Goal: Use online tool/utility: Utilize a website feature to perform a specific function

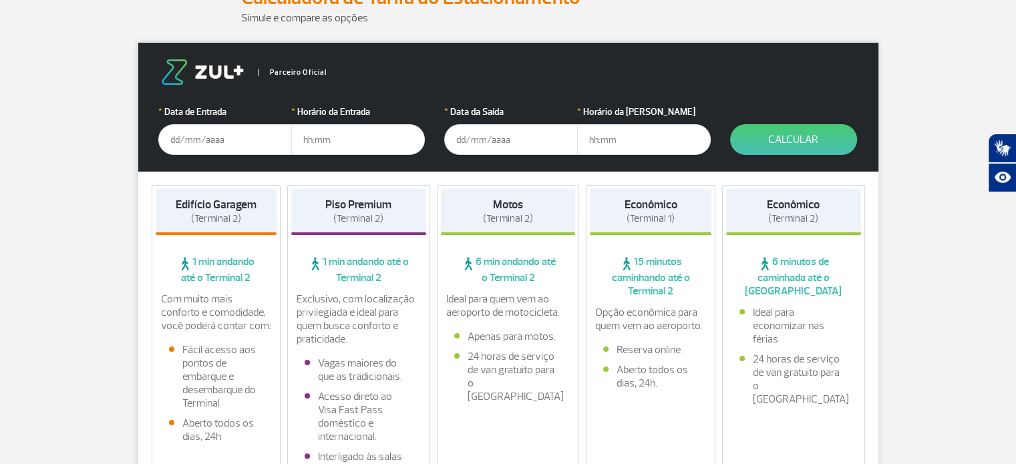
scroll to position [200, 0]
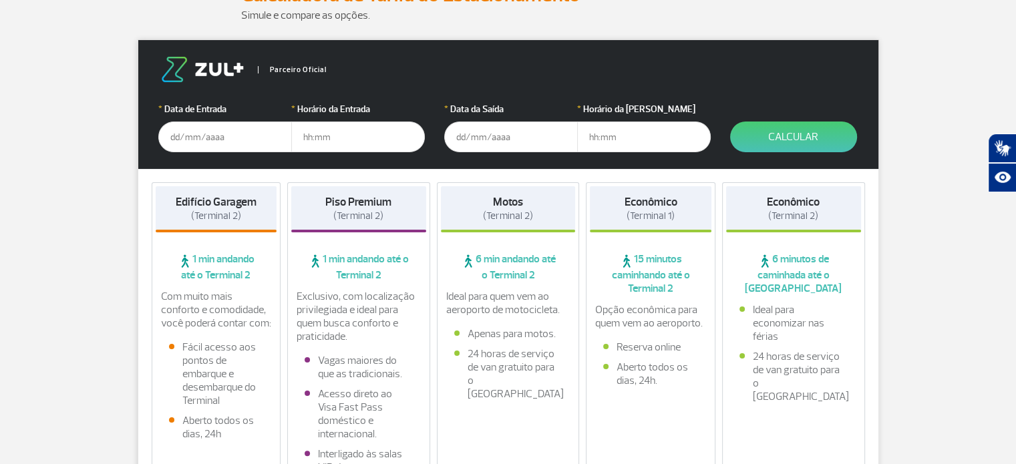
click at [190, 142] on input "text" at bounding box center [225, 137] width 134 height 31
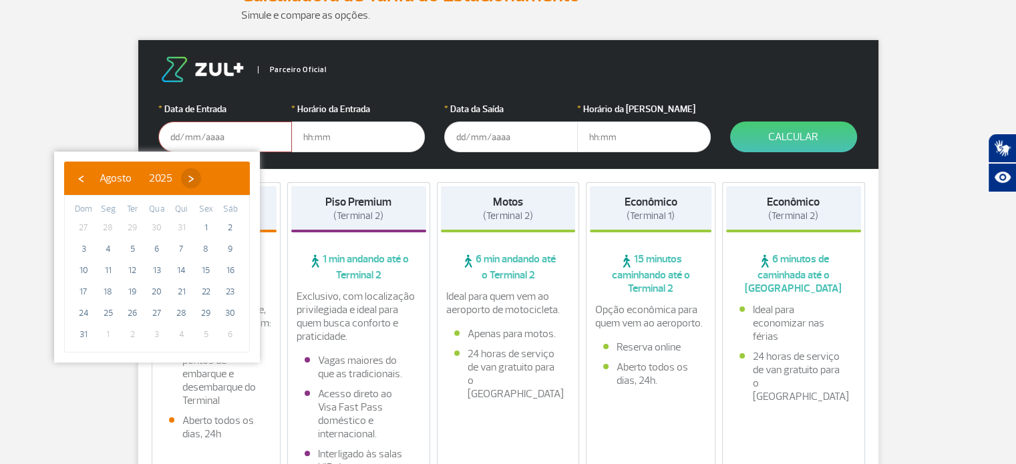
click at [201, 179] on span "›" at bounding box center [191, 178] width 20 height 20
click at [213, 179] on span "›" at bounding box center [203, 178] width 20 height 20
click at [205, 179] on span "›" at bounding box center [195, 178] width 20 height 20
click at [215, 173] on span "›" at bounding box center [205, 178] width 20 height 20
click at [181, 290] on span "25" at bounding box center [181, 291] width 21 height 21
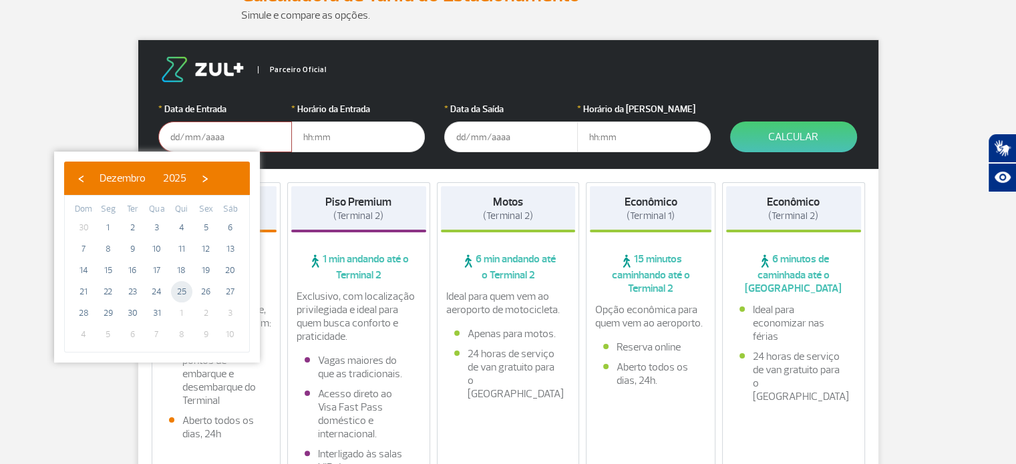
type input "[DATE]"
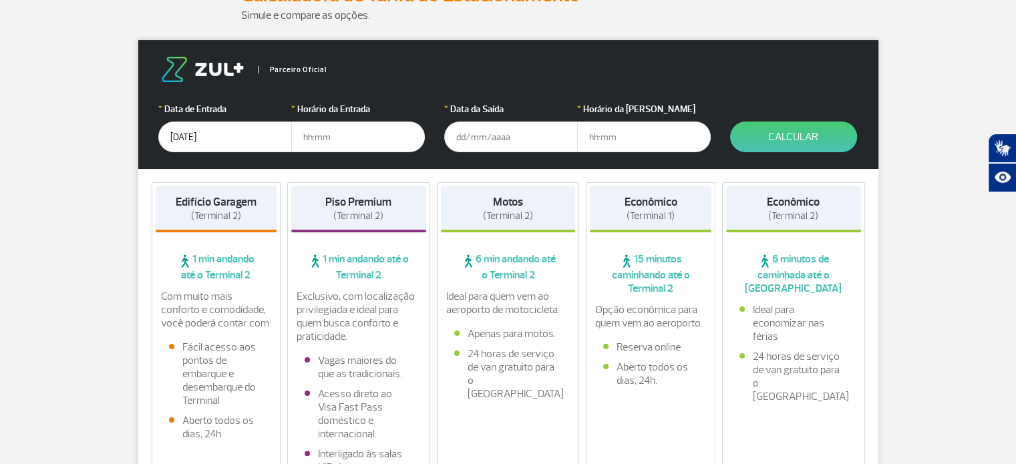
click at [334, 140] on input "text" at bounding box center [358, 137] width 134 height 31
click at [513, 134] on input "text" at bounding box center [511, 137] width 134 height 31
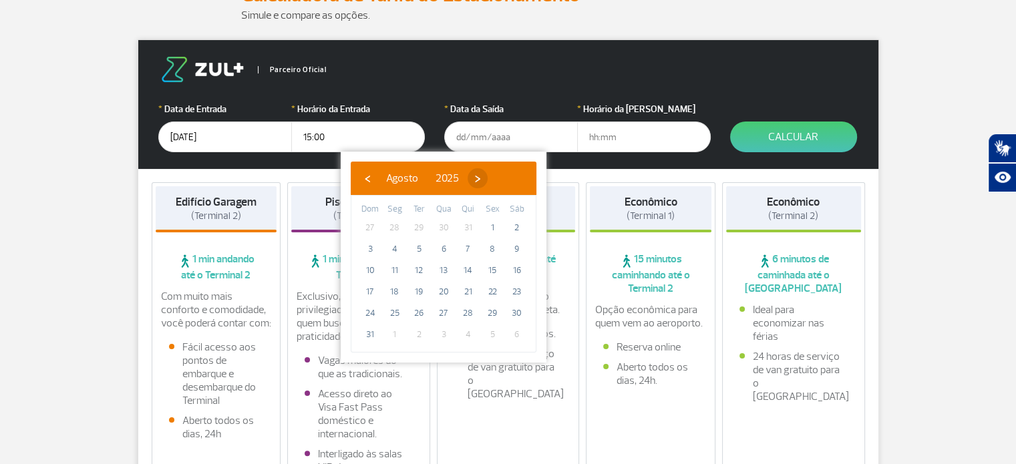
click at [488, 173] on span "›" at bounding box center [478, 178] width 20 height 20
click at [500, 173] on span "›" at bounding box center [490, 178] width 20 height 20
click at [303, 134] on input "15:00" at bounding box center [358, 137] width 134 height 31
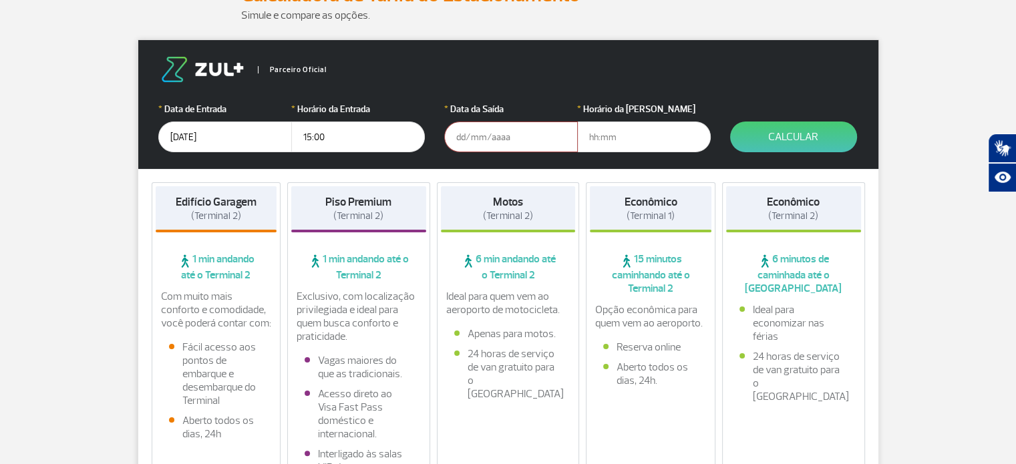
click at [310, 136] on input "15:00" at bounding box center [358, 137] width 134 height 31
type input "14:00"
click at [490, 127] on input "text" at bounding box center [511, 137] width 134 height 31
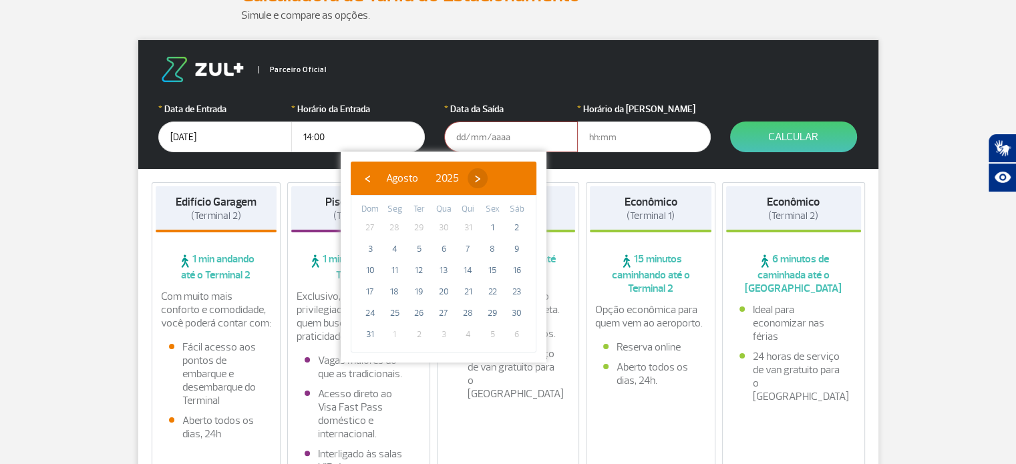
click at [488, 178] on span "›" at bounding box center [478, 178] width 20 height 20
click at [500, 178] on span "›" at bounding box center [490, 178] width 20 height 20
click at [492, 178] on span "›" at bounding box center [482, 178] width 20 height 20
click at [502, 184] on span "›" at bounding box center [492, 178] width 20 height 20
click at [417, 312] on span "30" at bounding box center [418, 313] width 21 height 21
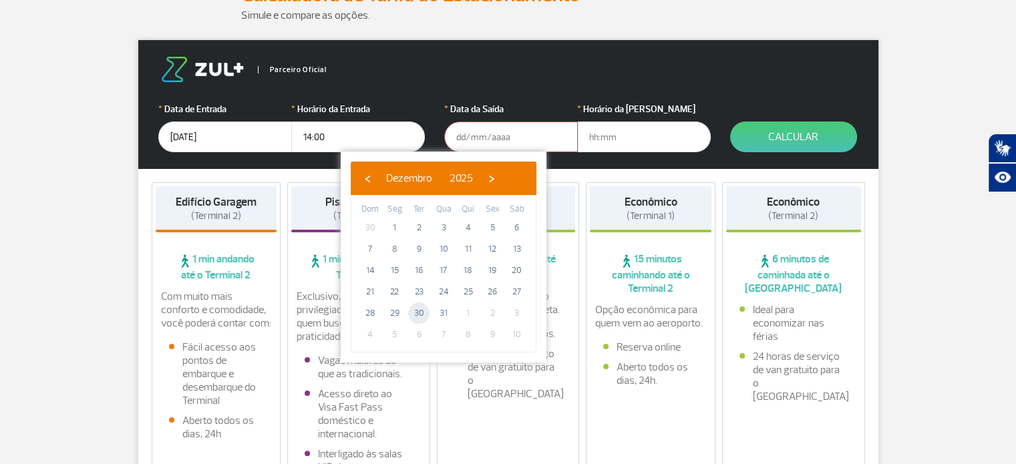
type input "[DATE]"
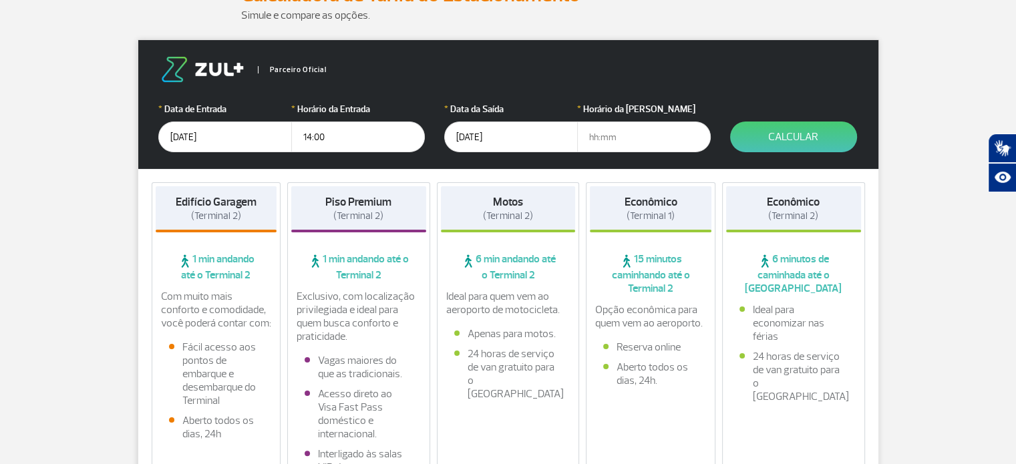
click at [593, 136] on input "text" at bounding box center [644, 137] width 134 height 31
type input "14:00"
click at [770, 136] on button "Calcular" at bounding box center [793, 137] width 127 height 31
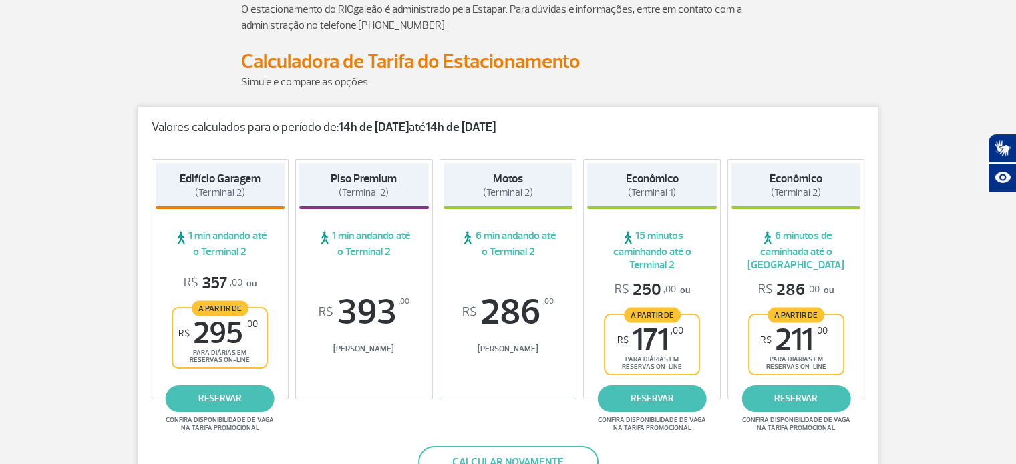
scroll to position [0, 0]
